Goal: Task Accomplishment & Management: Manage account settings

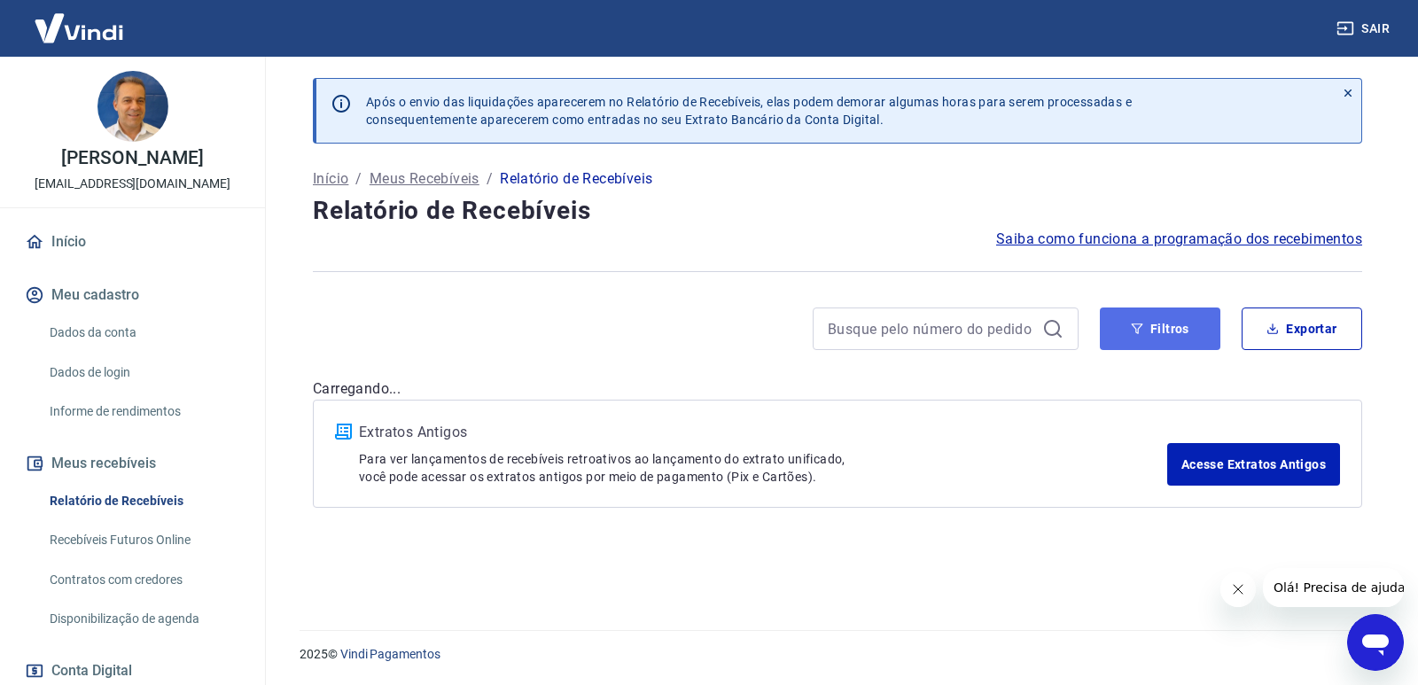
click at [1174, 339] on button "Filtros" at bounding box center [1160, 329] width 121 height 43
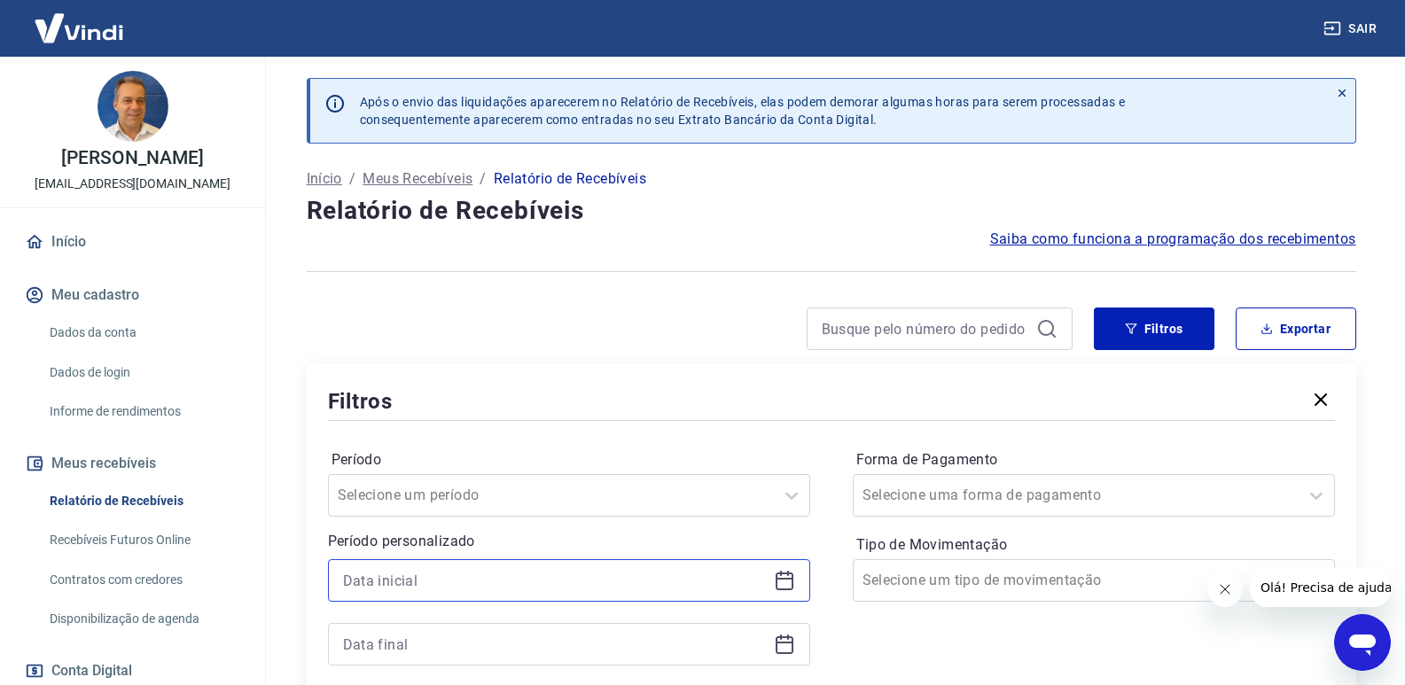
click at [544, 582] on input at bounding box center [555, 580] width 424 height 27
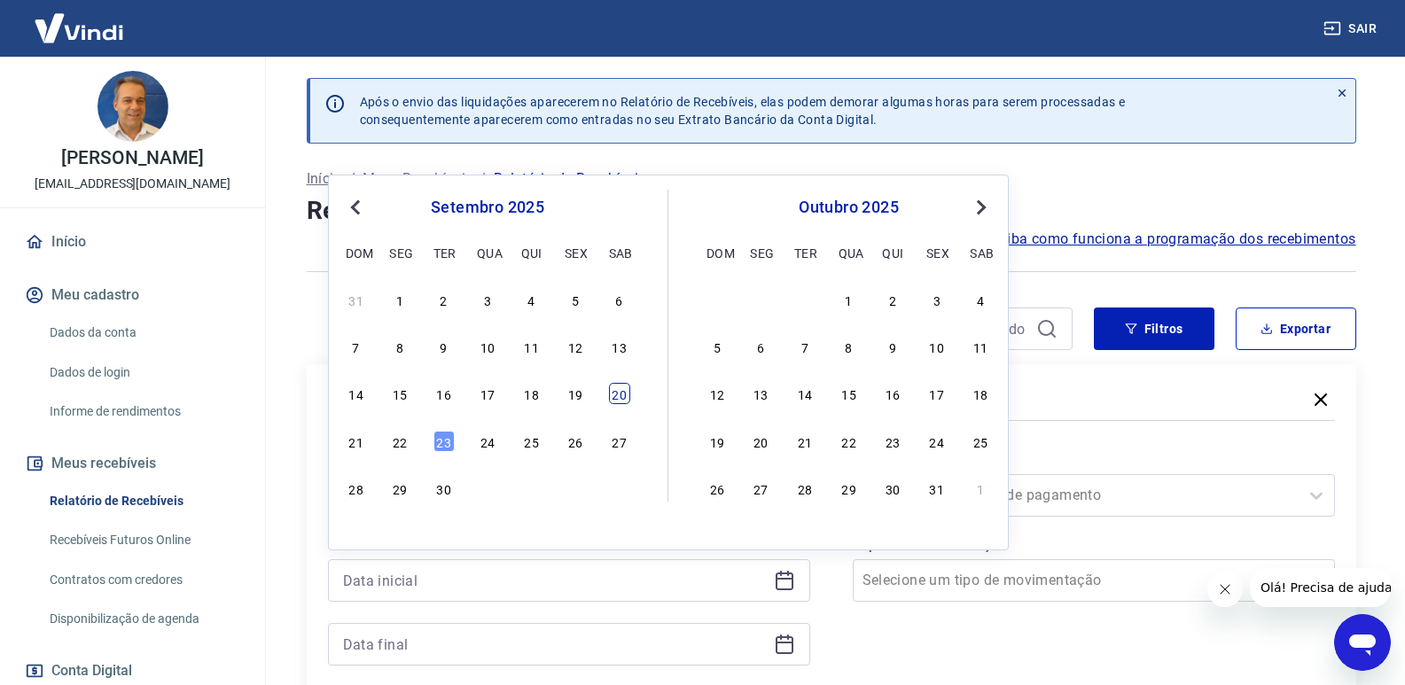
click at [617, 402] on div "20" at bounding box center [619, 393] width 21 height 21
type input "[DATE]"
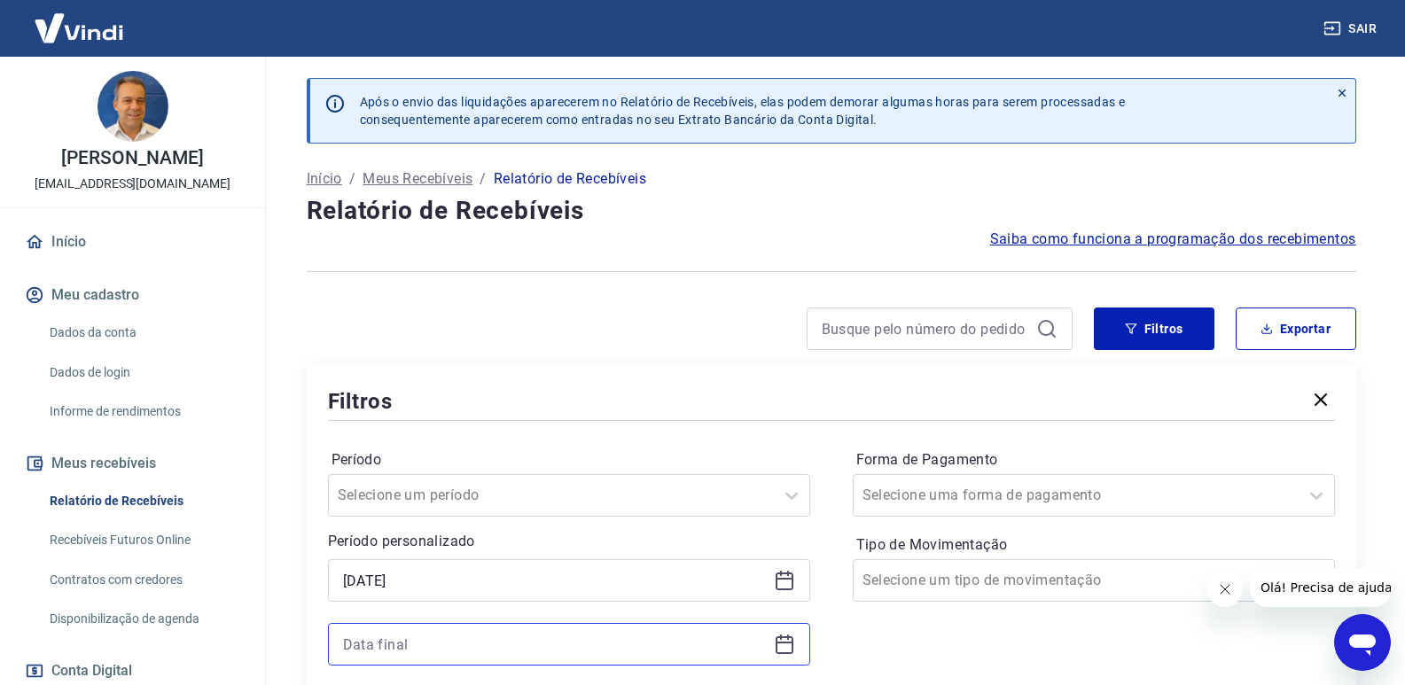
click at [631, 647] on input at bounding box center [555, 644] width 424 height 27
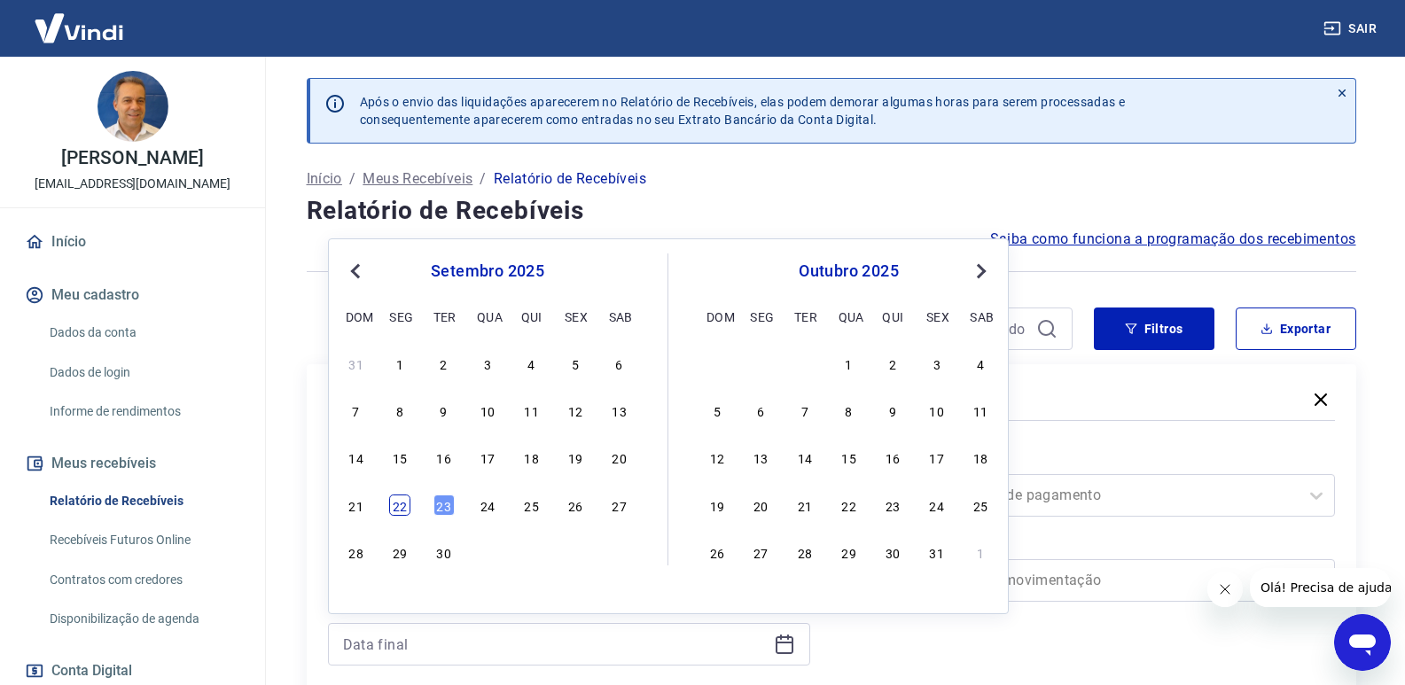
click at [405, 507] on div "22" at bounding box center [399, 505] width 21 height 21
type input "[DATE]"
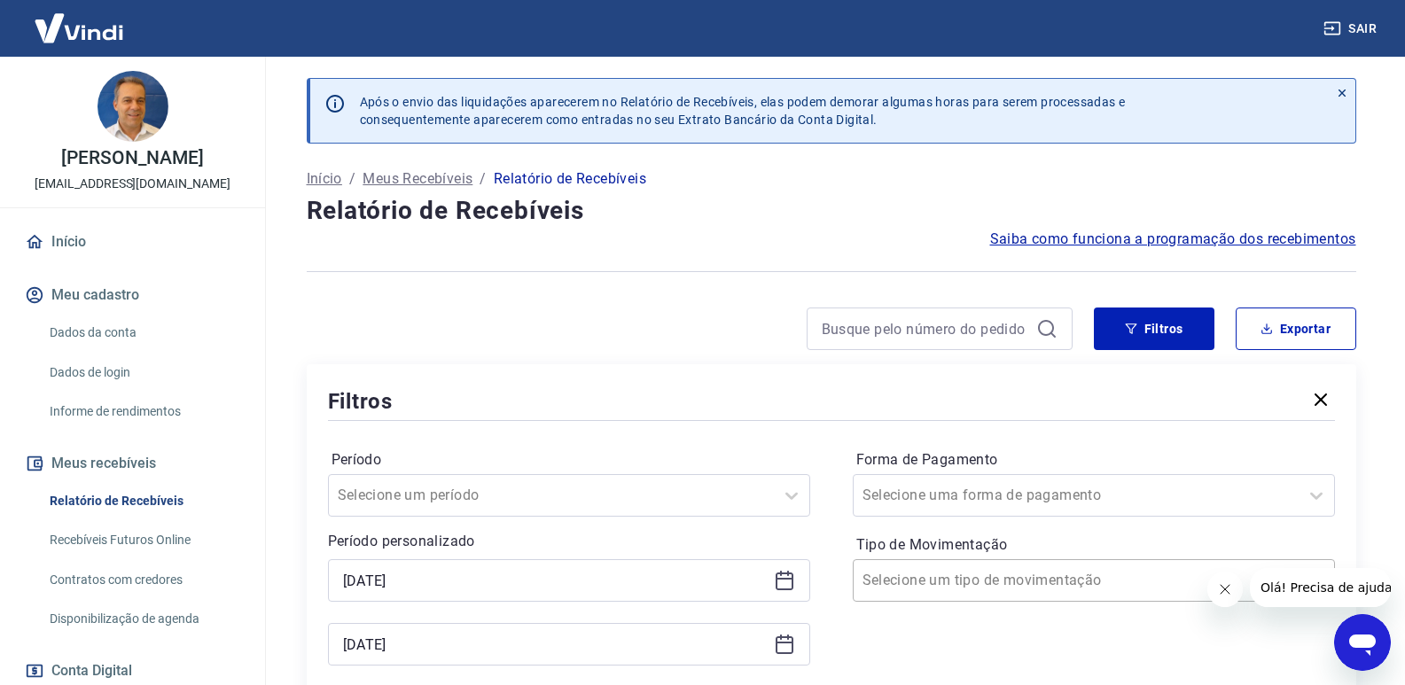
scroll to position [266, 0]
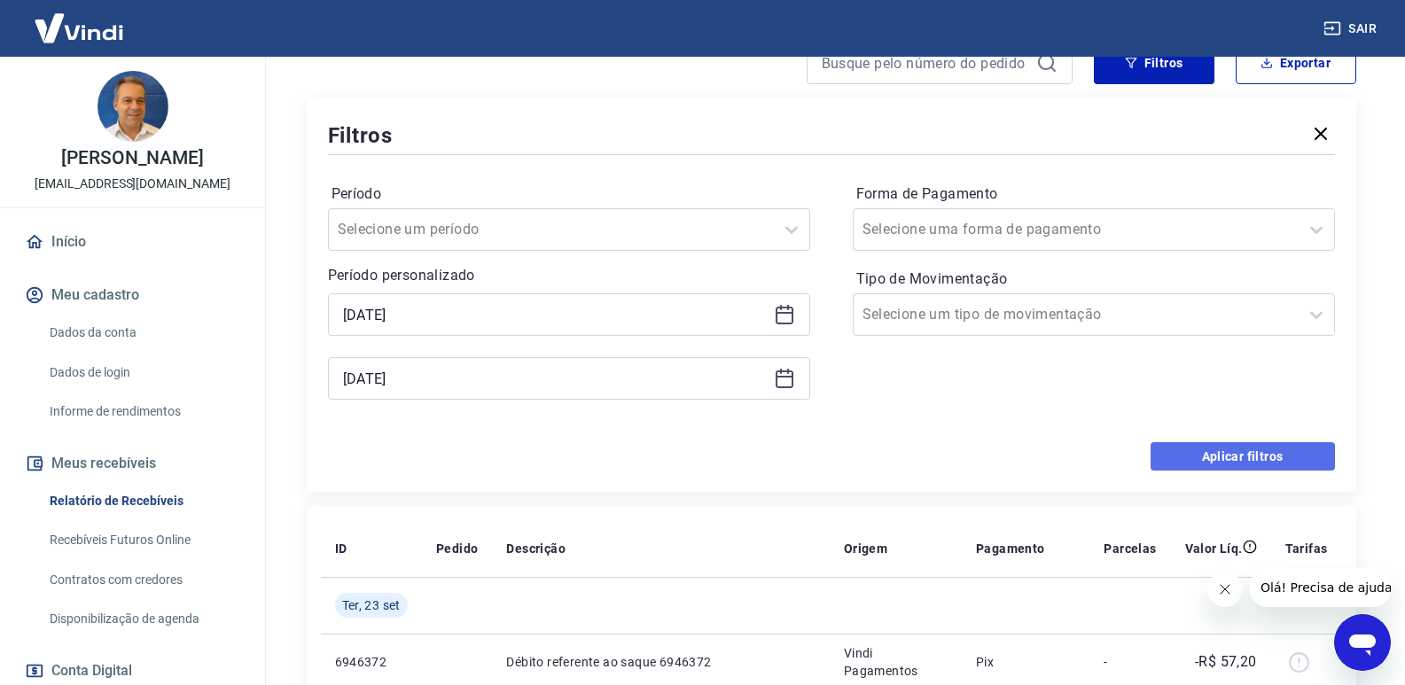
click at [1223, 455] on button "Aplicar filtros" at bounding box center [1242, 456] width 184 height 28
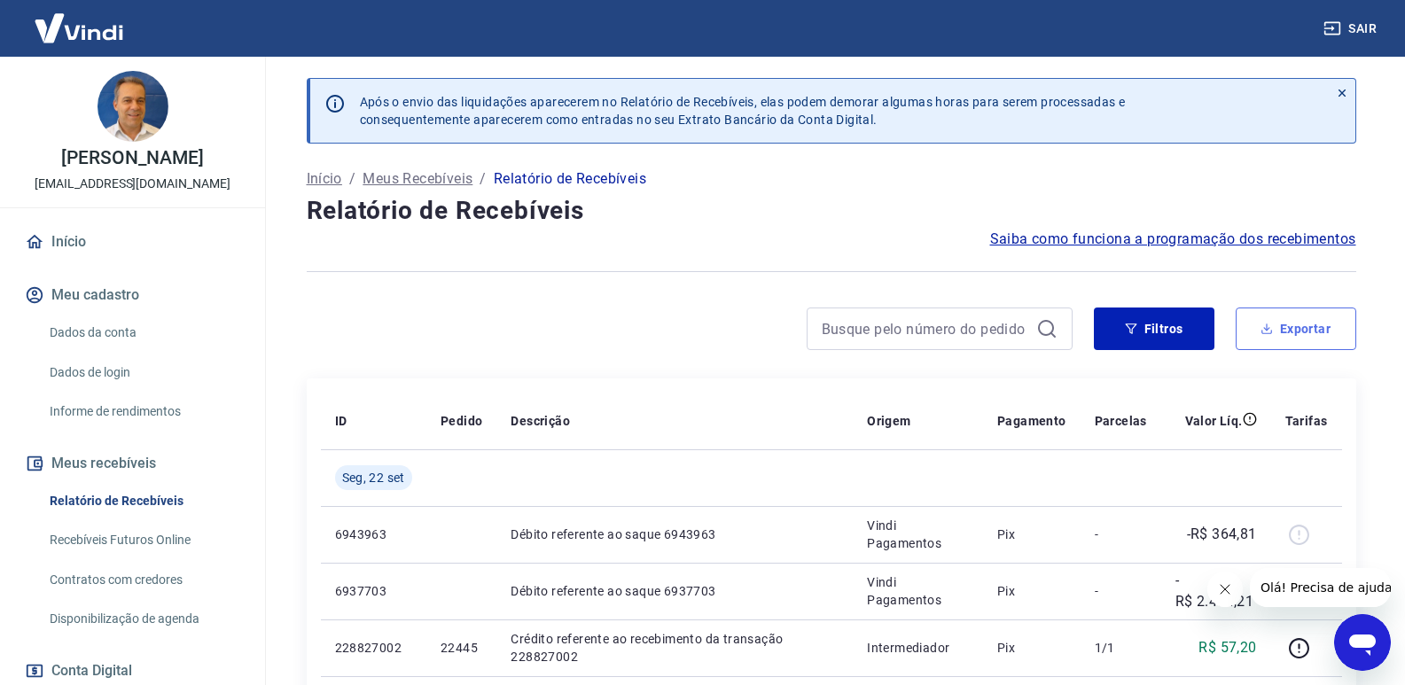
click at [1282, 339] on button "Exportar" at bounding box center [1296, 329] width 121 height 43
type input "[DATE]"
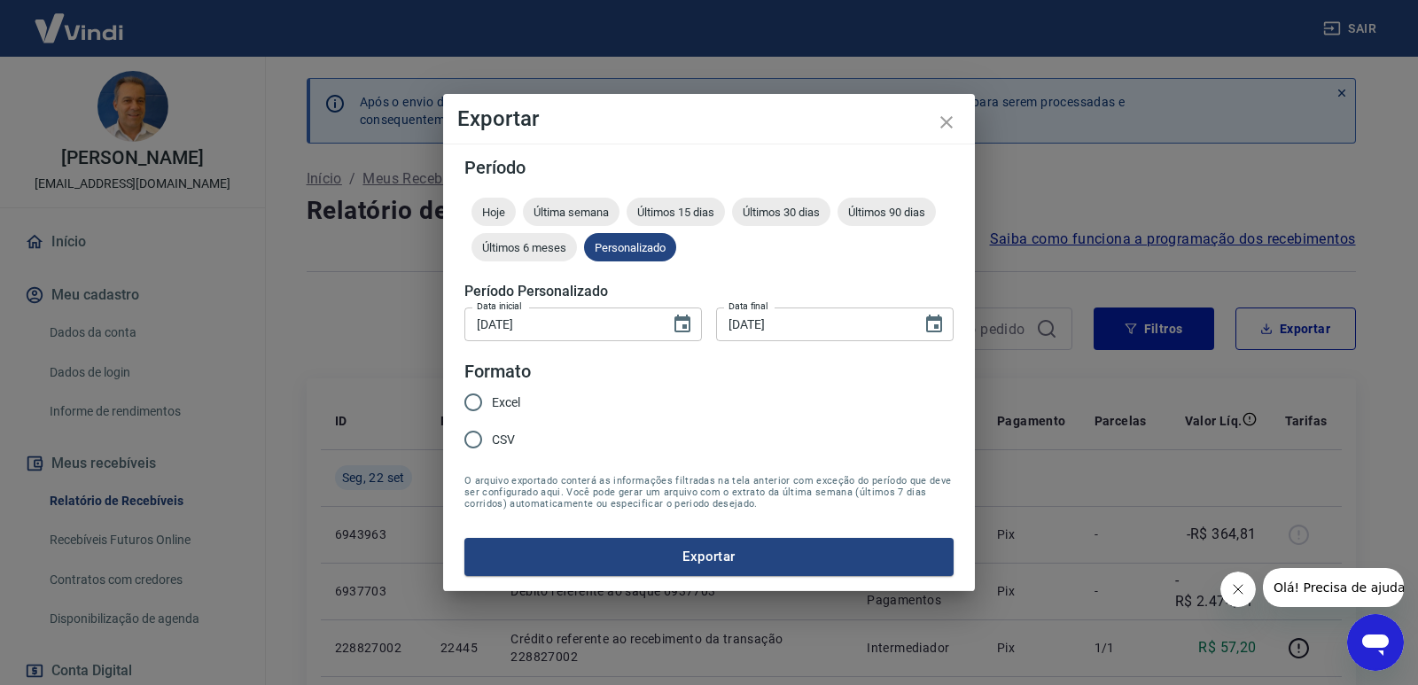
click at [476, 404] on input "Excel" at bounding box center [473, 402] width 37 height 37
radio input "true"
click at [586, 550] on button "Exportar" at bounding box center [708, 556] width 489 height 37
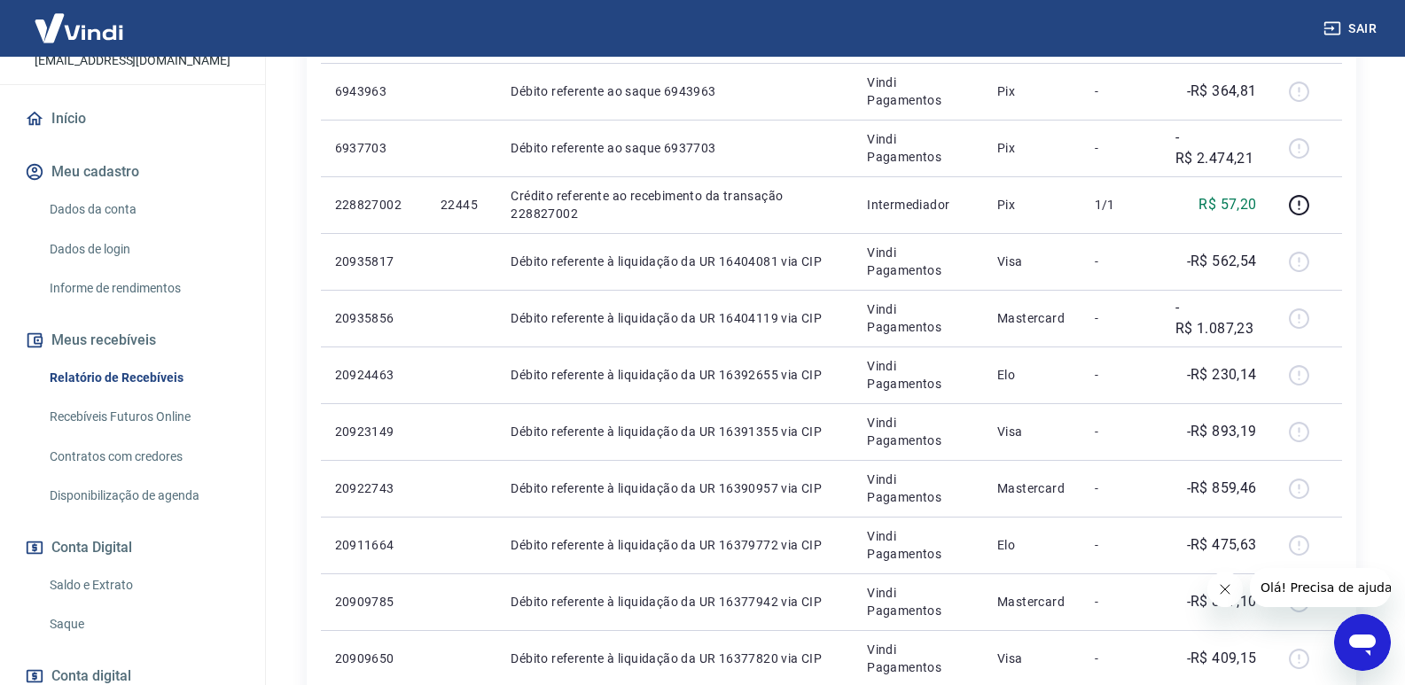
scroll to position [240, 0]
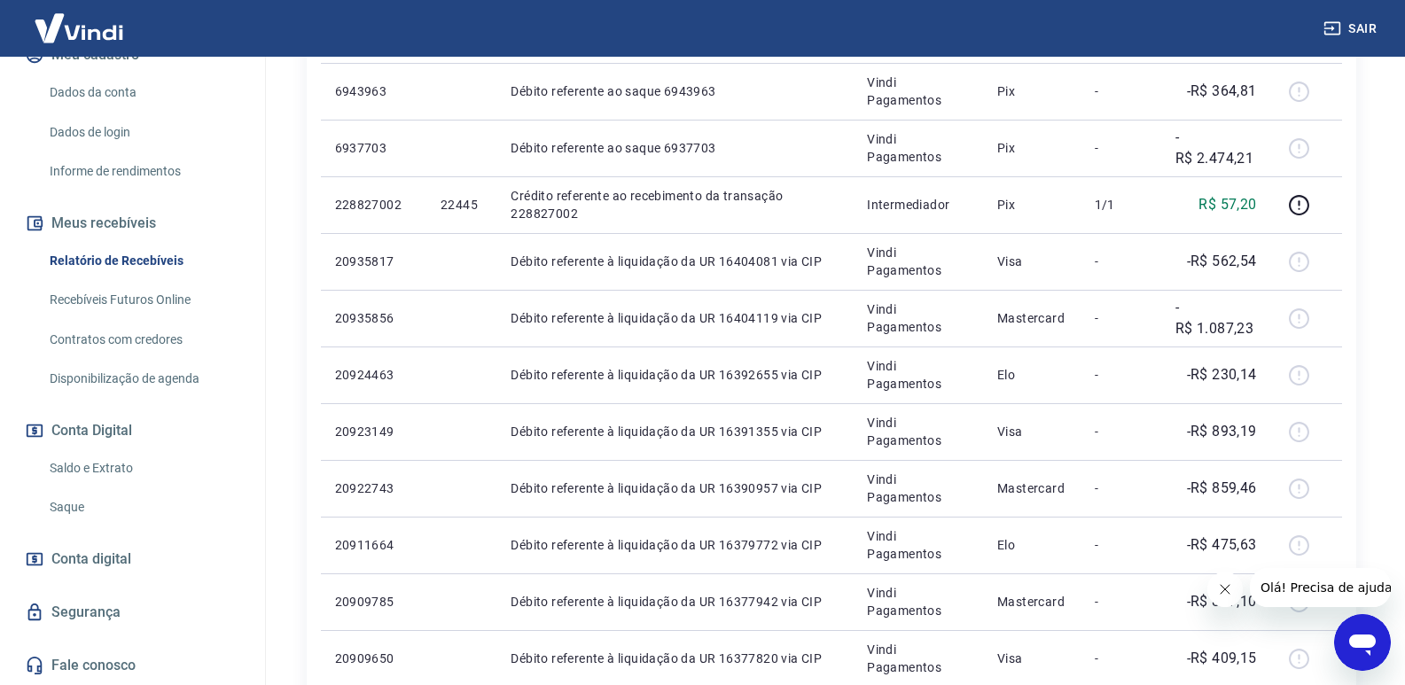
click at [97, 461] on link "Saldo e Extrato" at bounding box center [143, 468] width 201 height 36
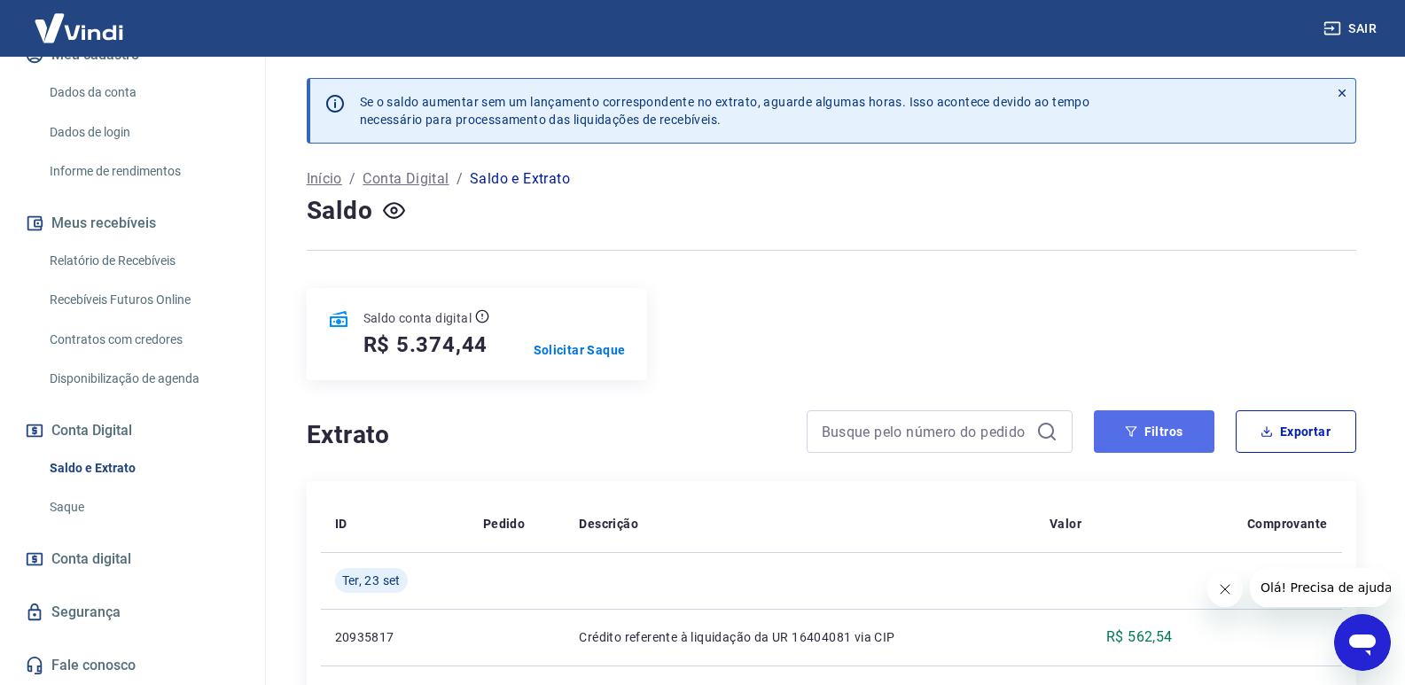
click at [1127, 425] on icon "button" at bounding box center [1131, 431] width 12 height 12
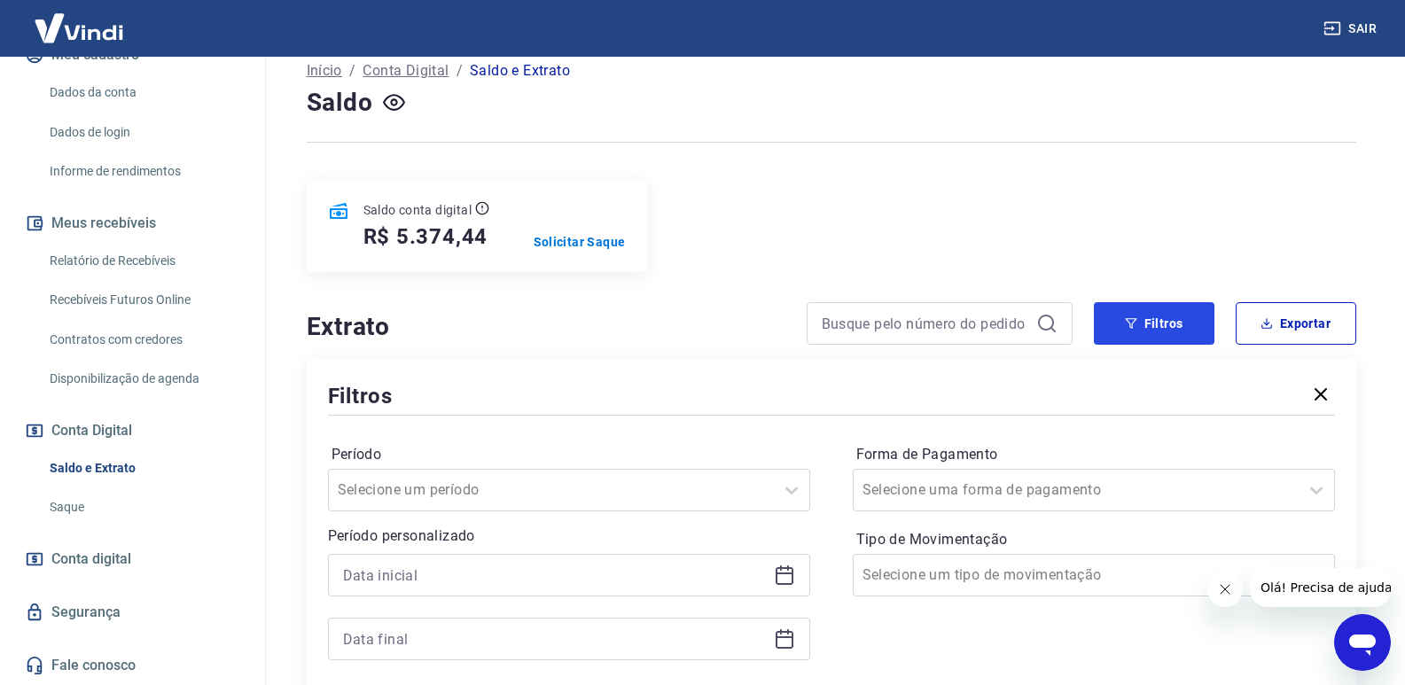
scroll to position [266, 0]
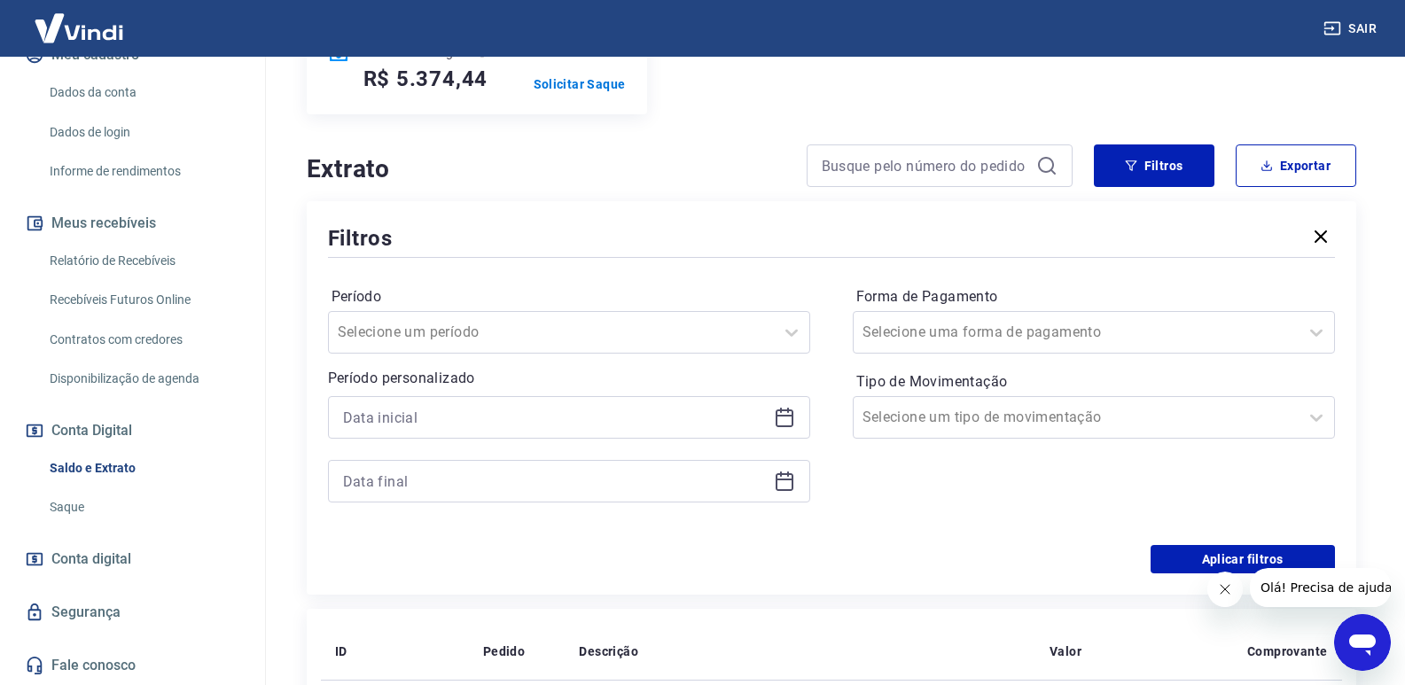
click at [778, 422] on icon at bounding box center [784, 417] width 21 height 21
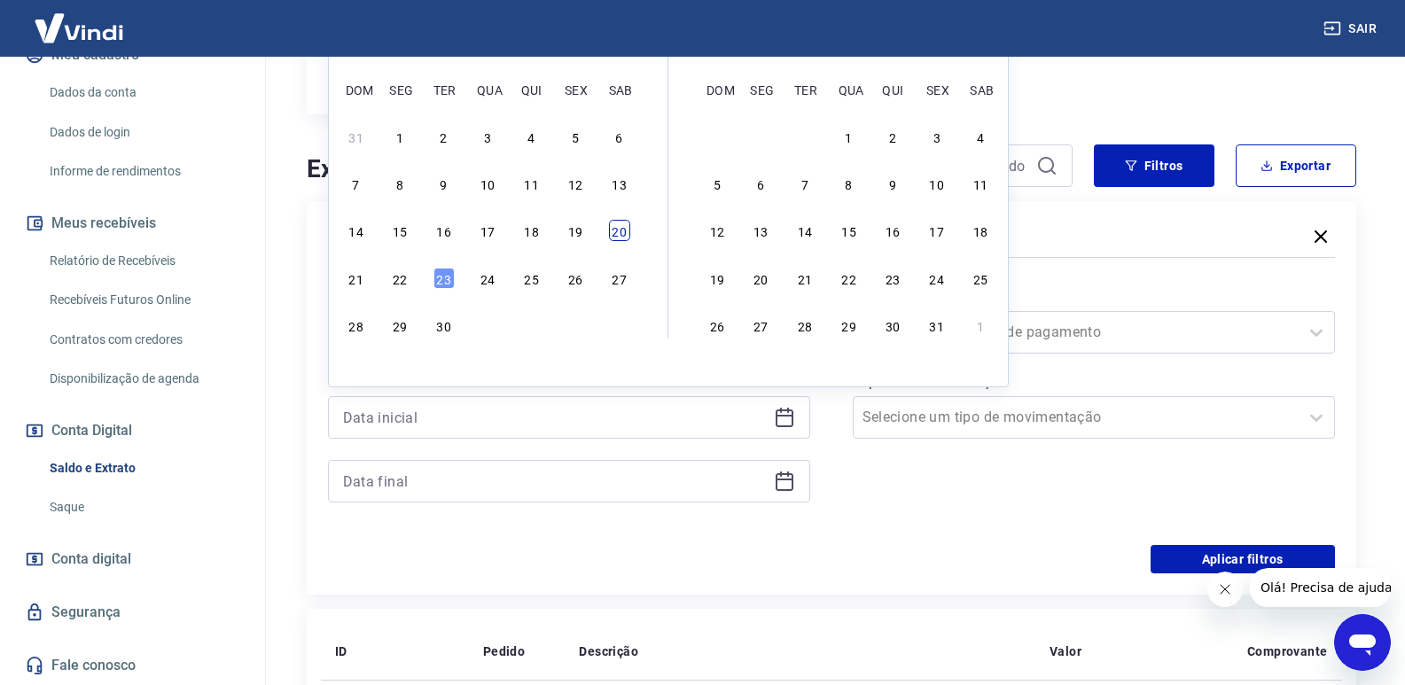
click at [620, 237] on div "20" at bounding box center [619, 230] width 21 height 21
type input "[DATE]"
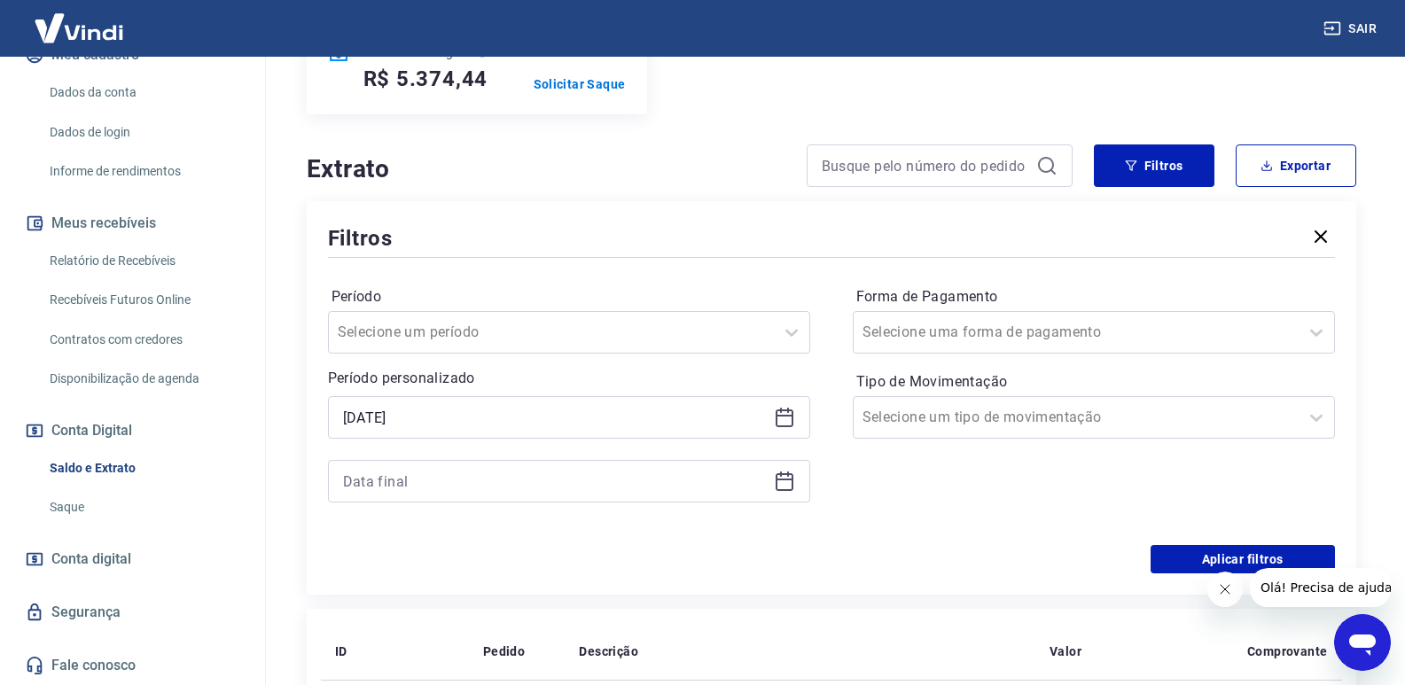
click at [792, 487] on icon at bounding box center [785, 482] width 18 height 18
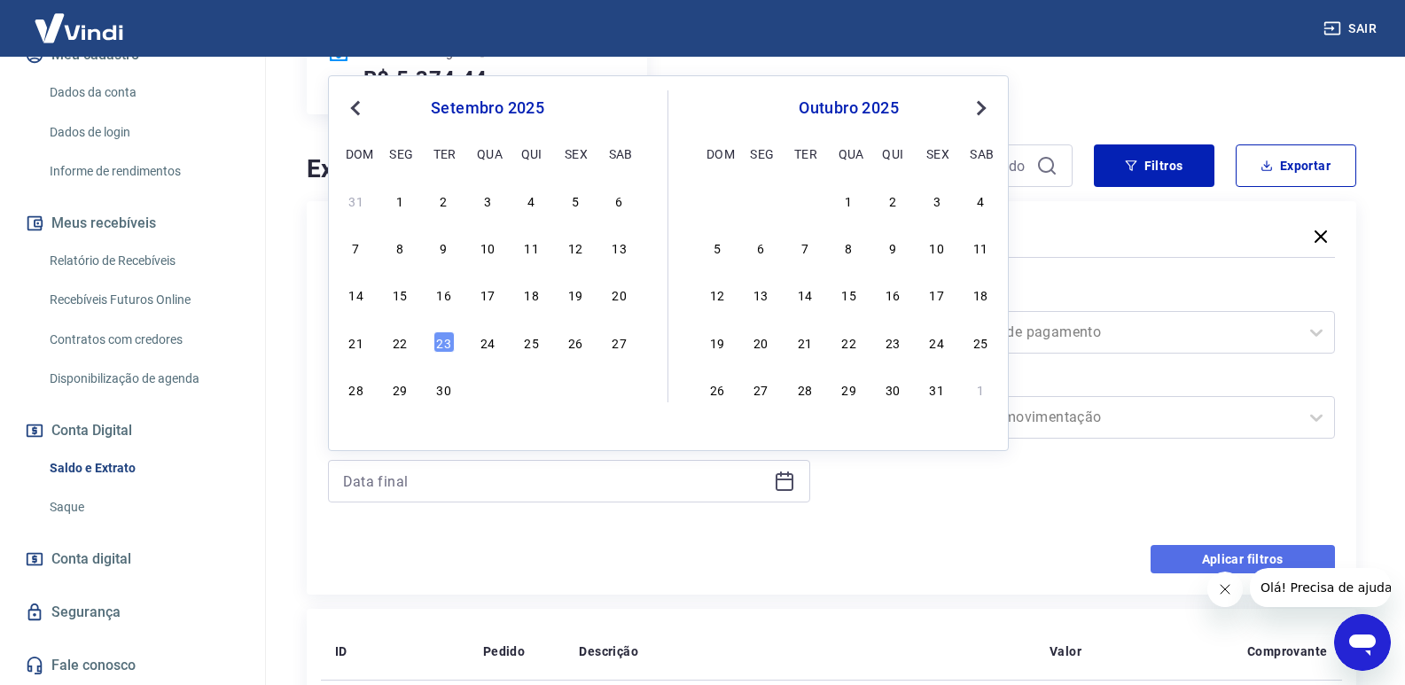
click at [1158, 560] on button "Aplicar filtros" at bounding box center [1242, 559] width 184 height 28
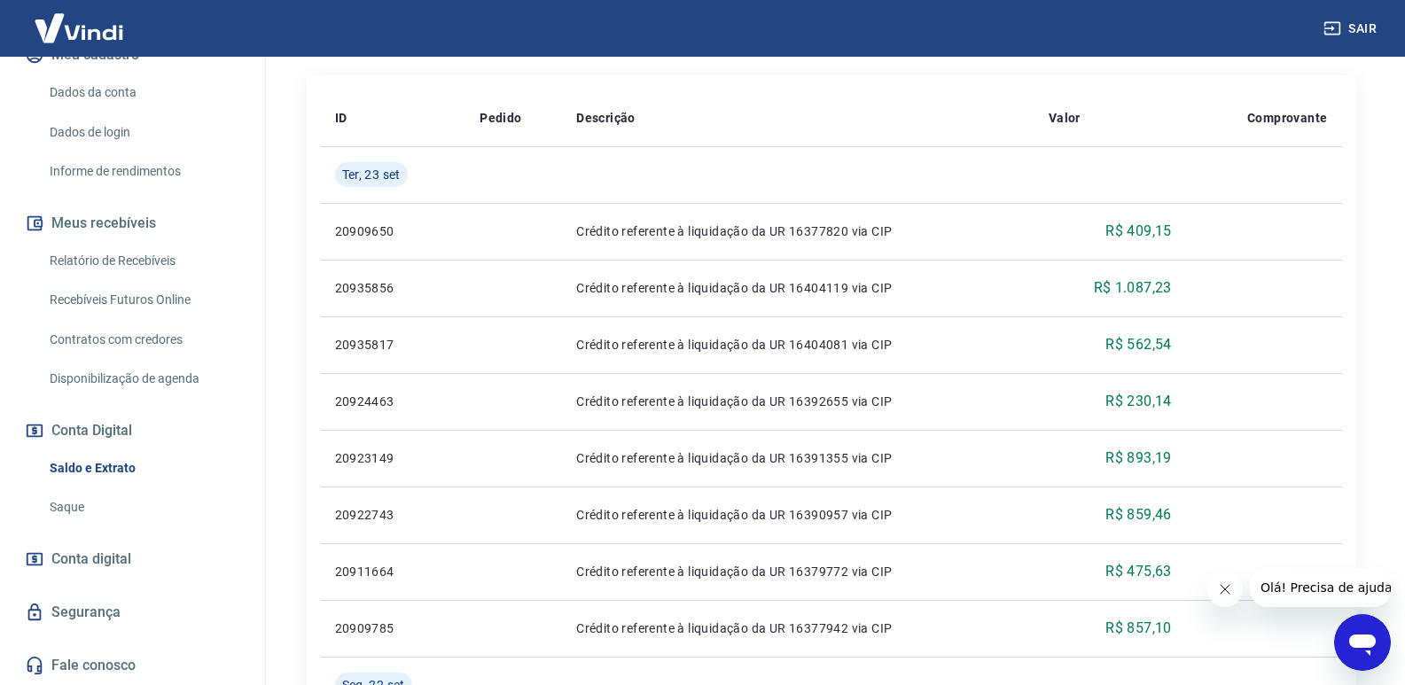
scroll to position [242, 0]
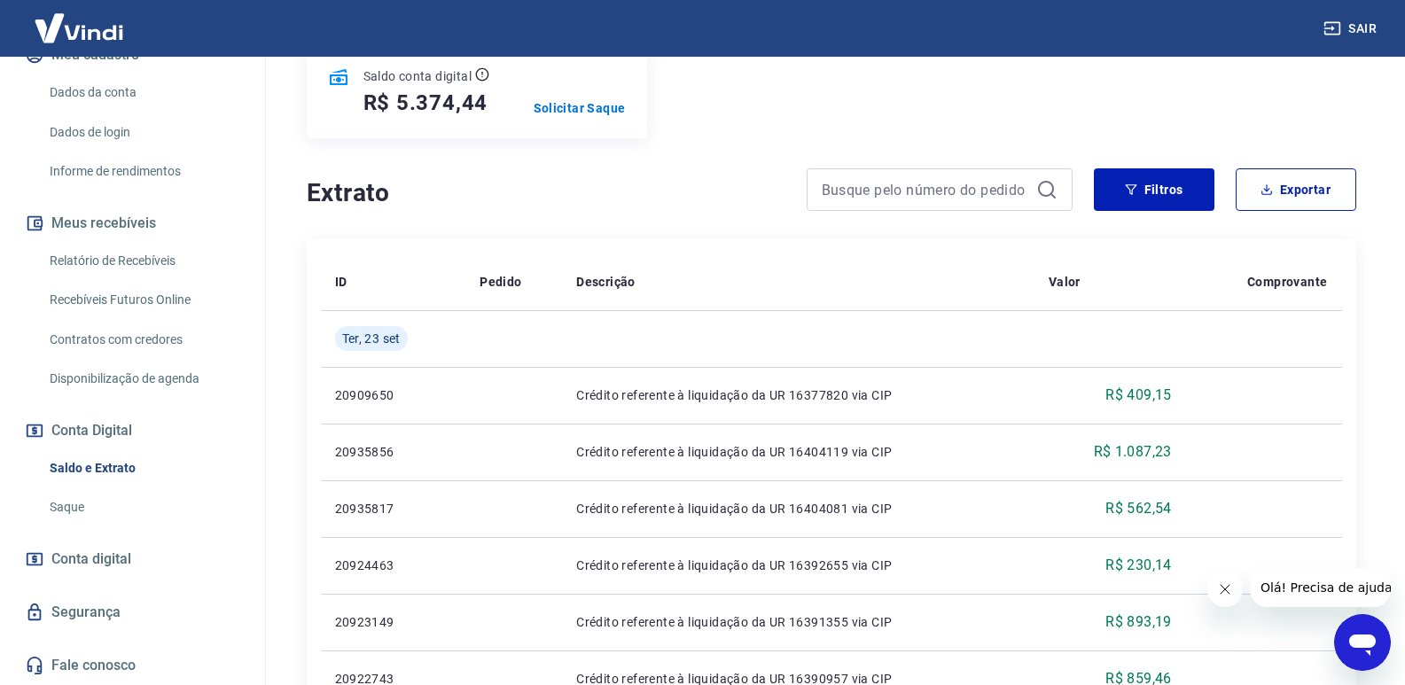
click at [85, 503] on link "Saque" at bounding box center [143, 507] width 201 height 36
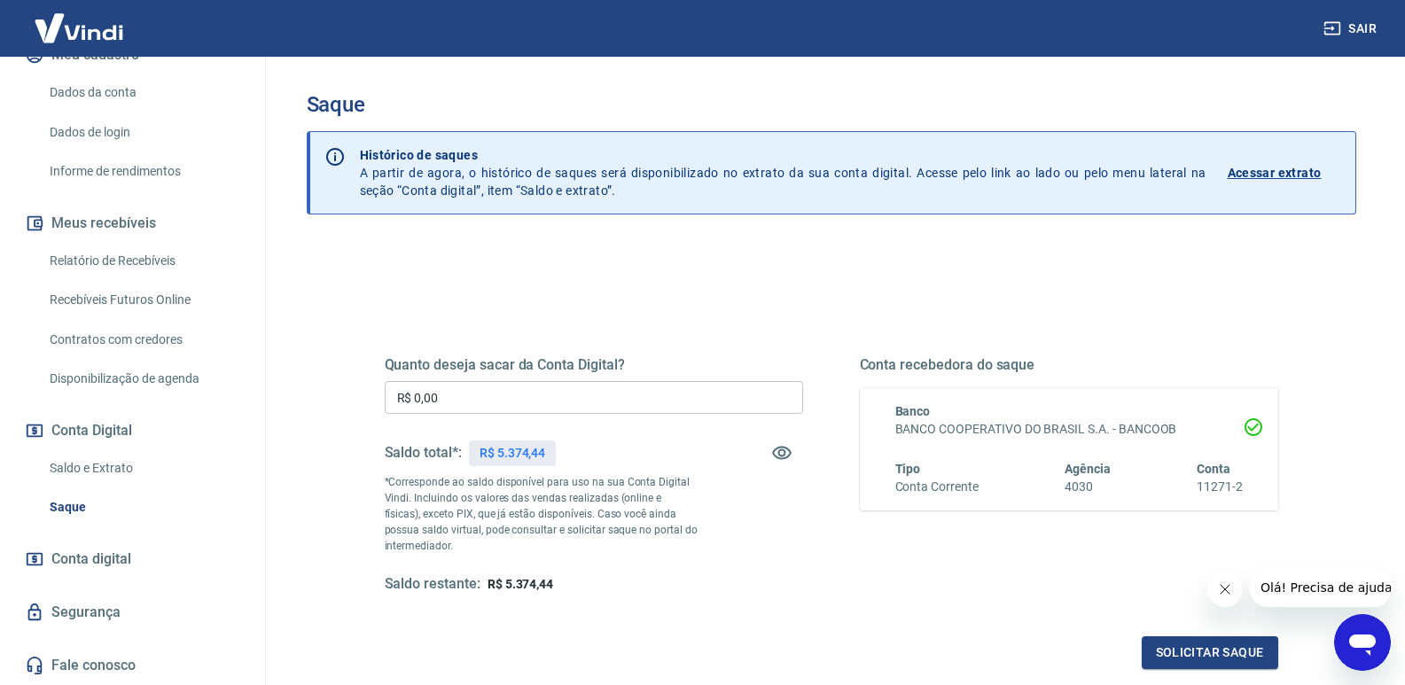
click at [446, 395] on input "R$ 0,00" at bounding box center [594, 397] width 418 height 33
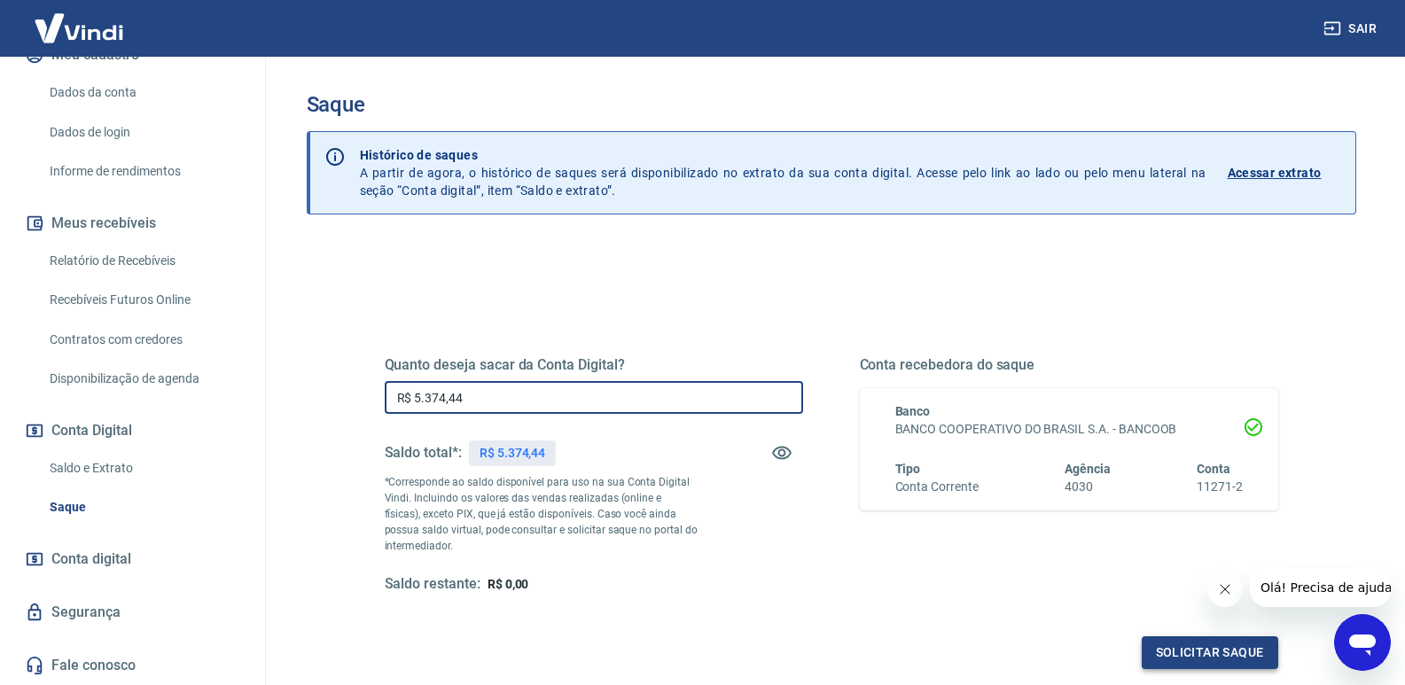
type input "R$ 5.374,44"
click at [1211, 659] on button "Solicitar saque" at bounding box center [1210, 652] width 136 height 33
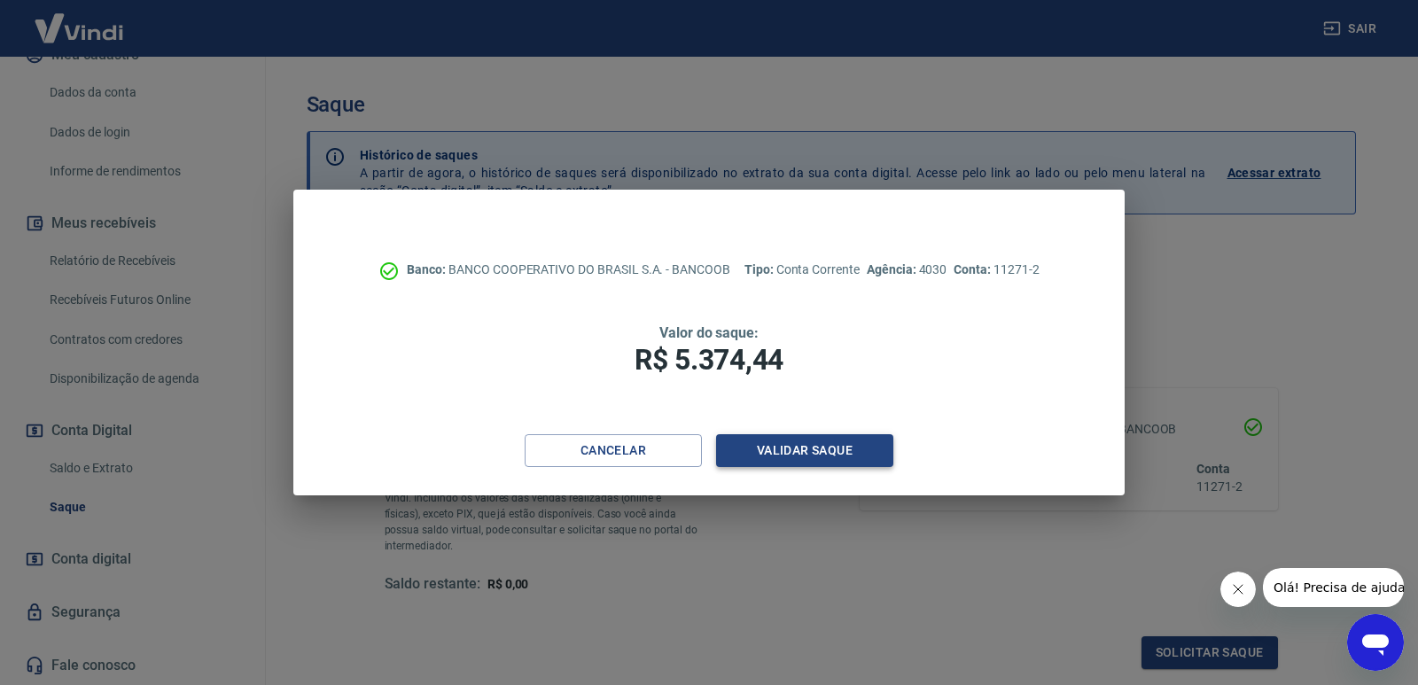
click at [789, 444] on button "Validar saque" at bounding box center [804, 450] width 177 height 33
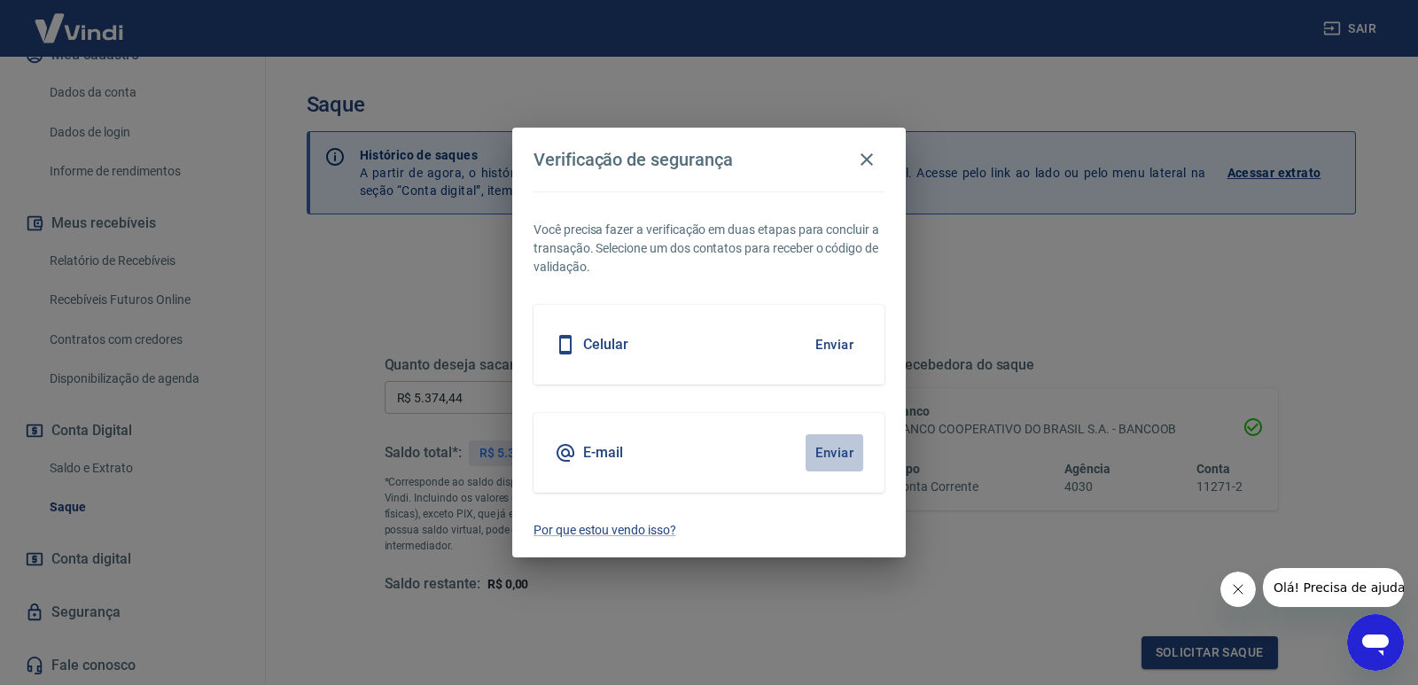
click at [834, 453] on button "Enviar" at bounding box center [835, 452] width 58 height 37
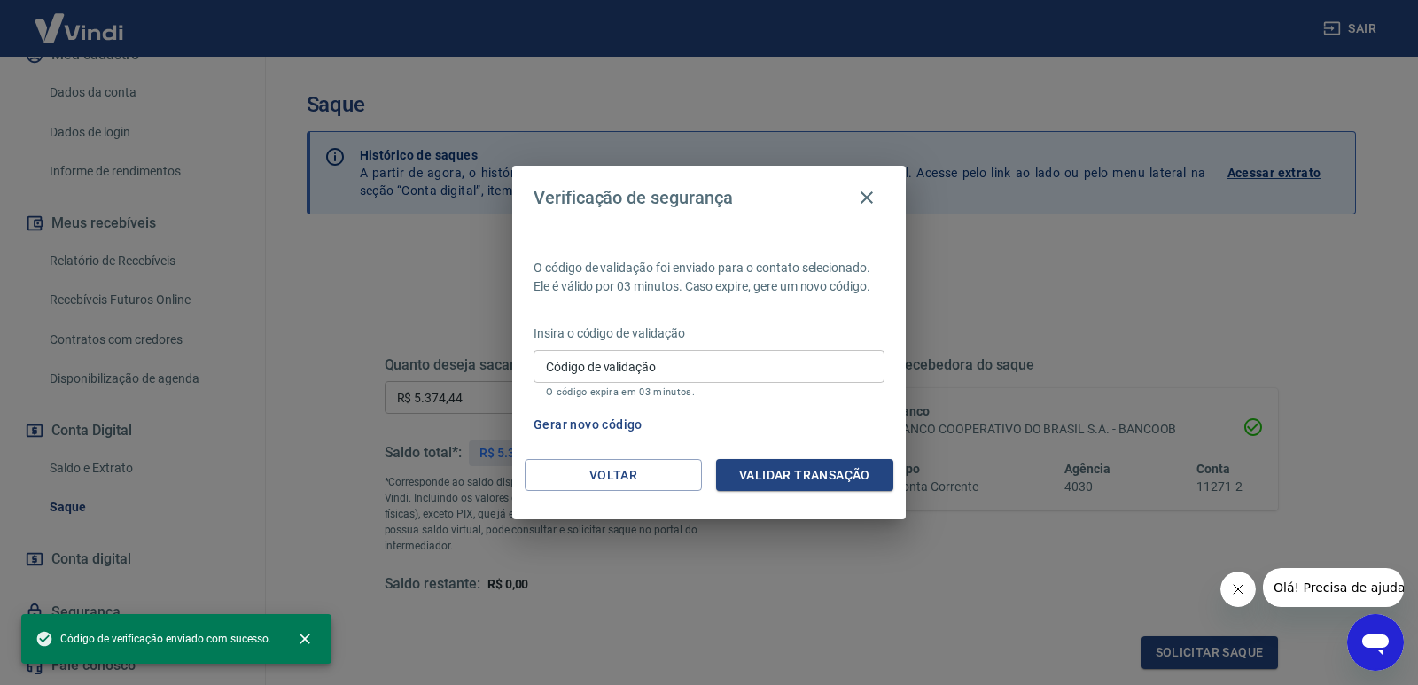
click at [589, 370] on input "Código de validação" at bounding box center [709, 366] width 351 height 33
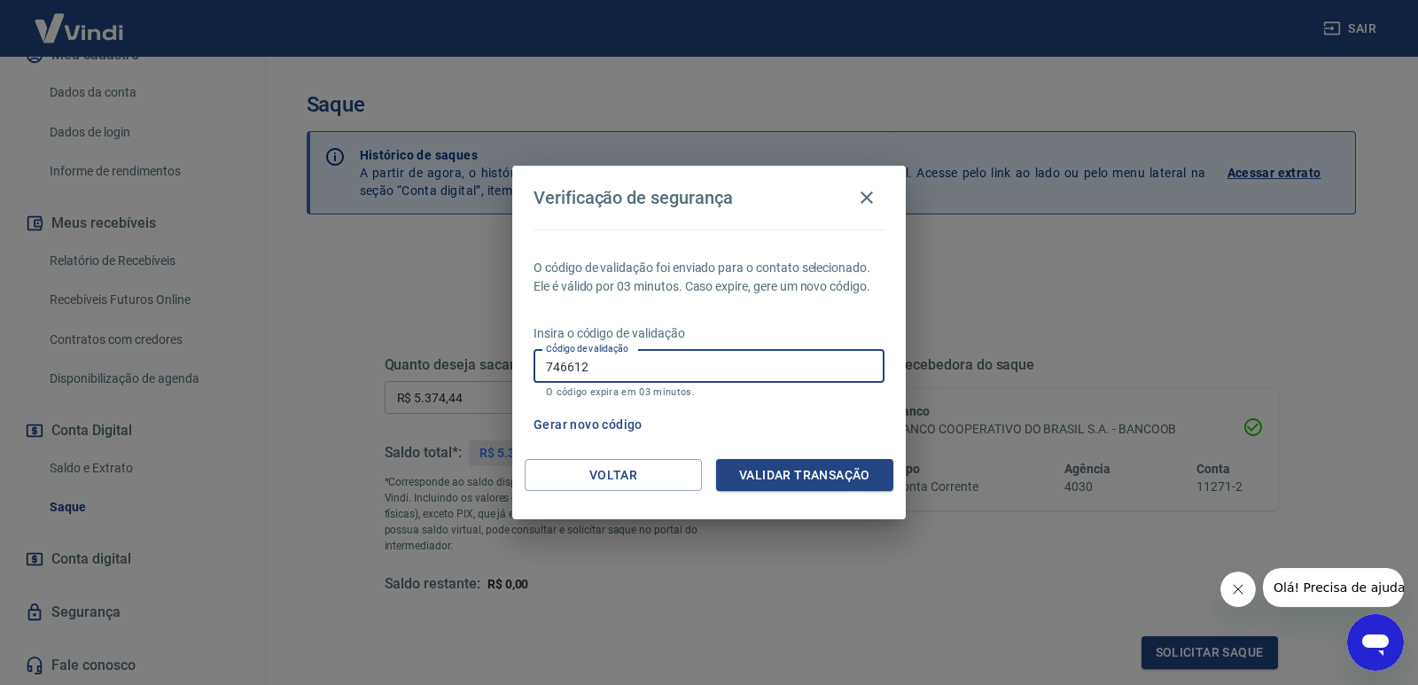
type input "746612"
click at [864, 490] on button "Validar transação" at bounding box center [804, 475] width 177 height 33
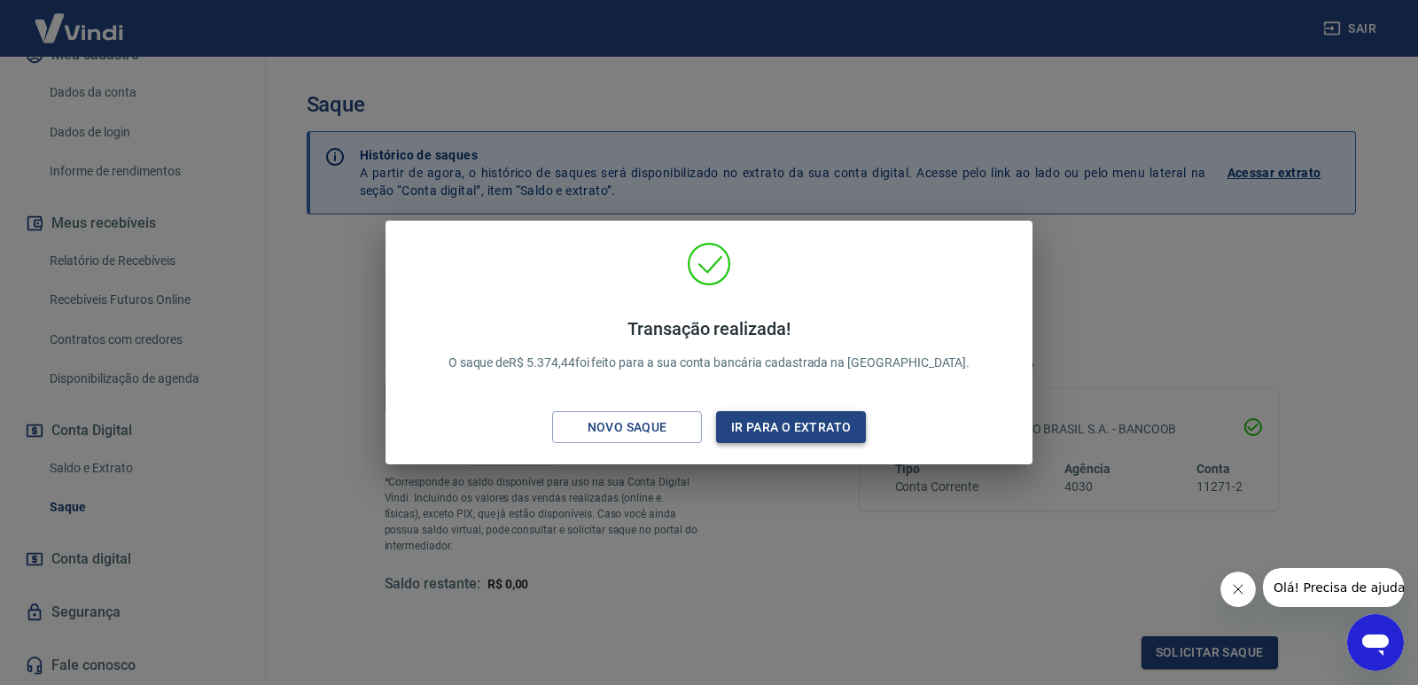
click at [762, 417] on button "Ir para o extrato" at bounding box center [791, 427] width 150 height 33
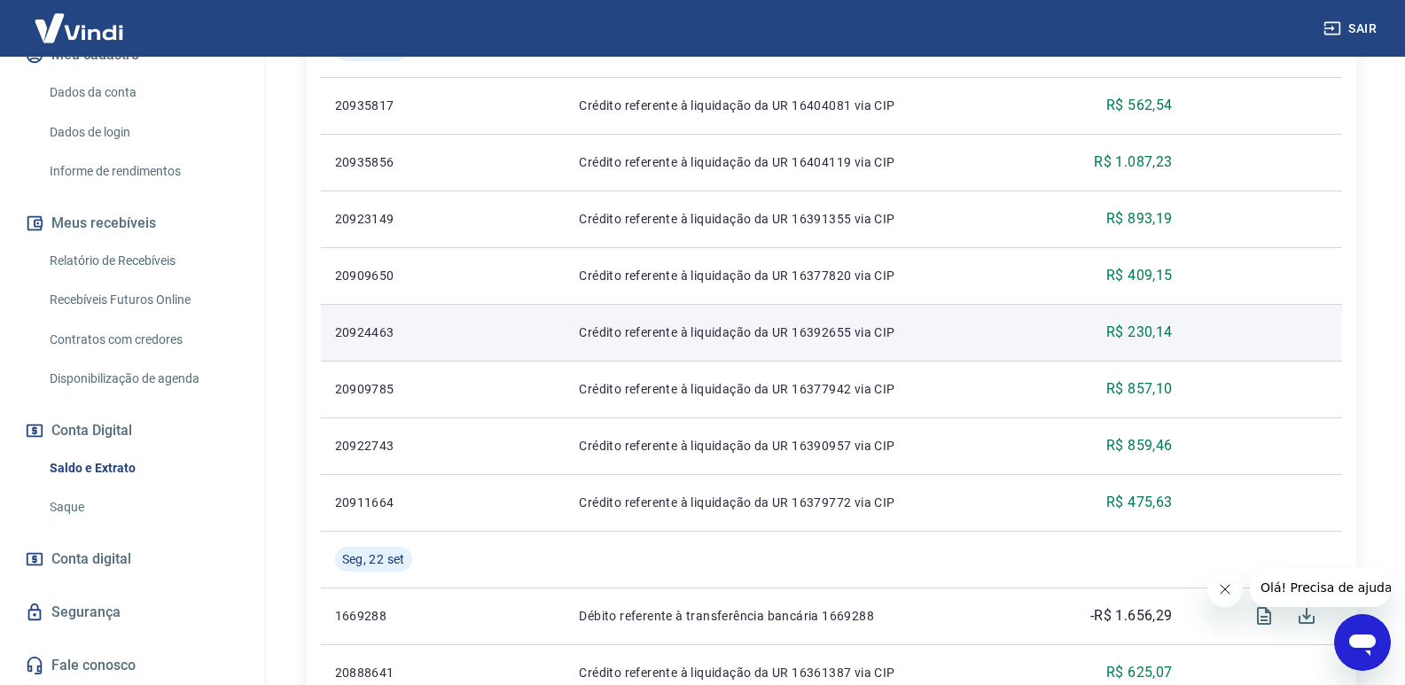
scroll to position [266, 0]
